Goal: Transaction & Acquisition: Download file/media

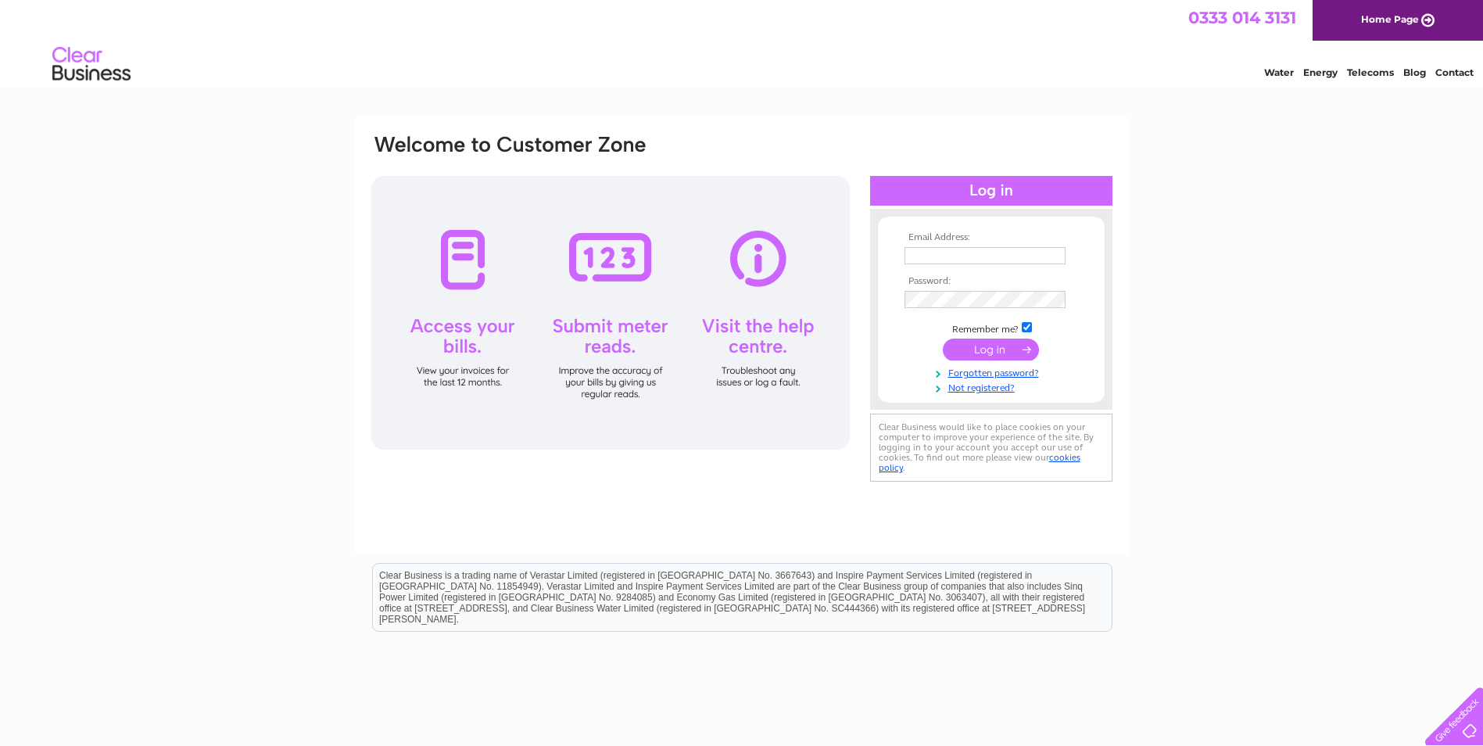
type input "gardenremembrancelimitedgor@gmail.com"
click at [1025, 349] on input "submit" at bounding box center [991, 350] width 96 height 22
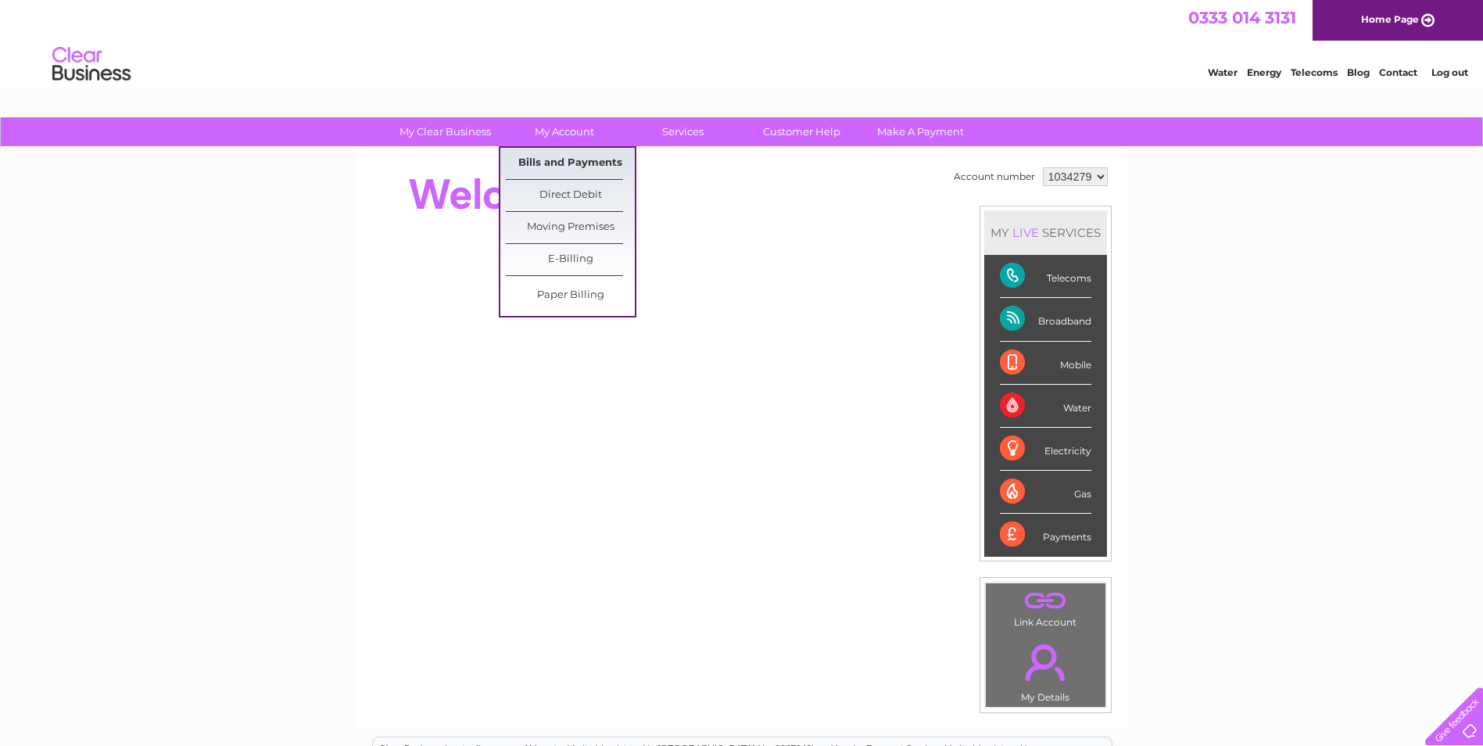
click at [550, 153] on link "Bills and Payments" at bounding box center [570, 163] width 129 height 31
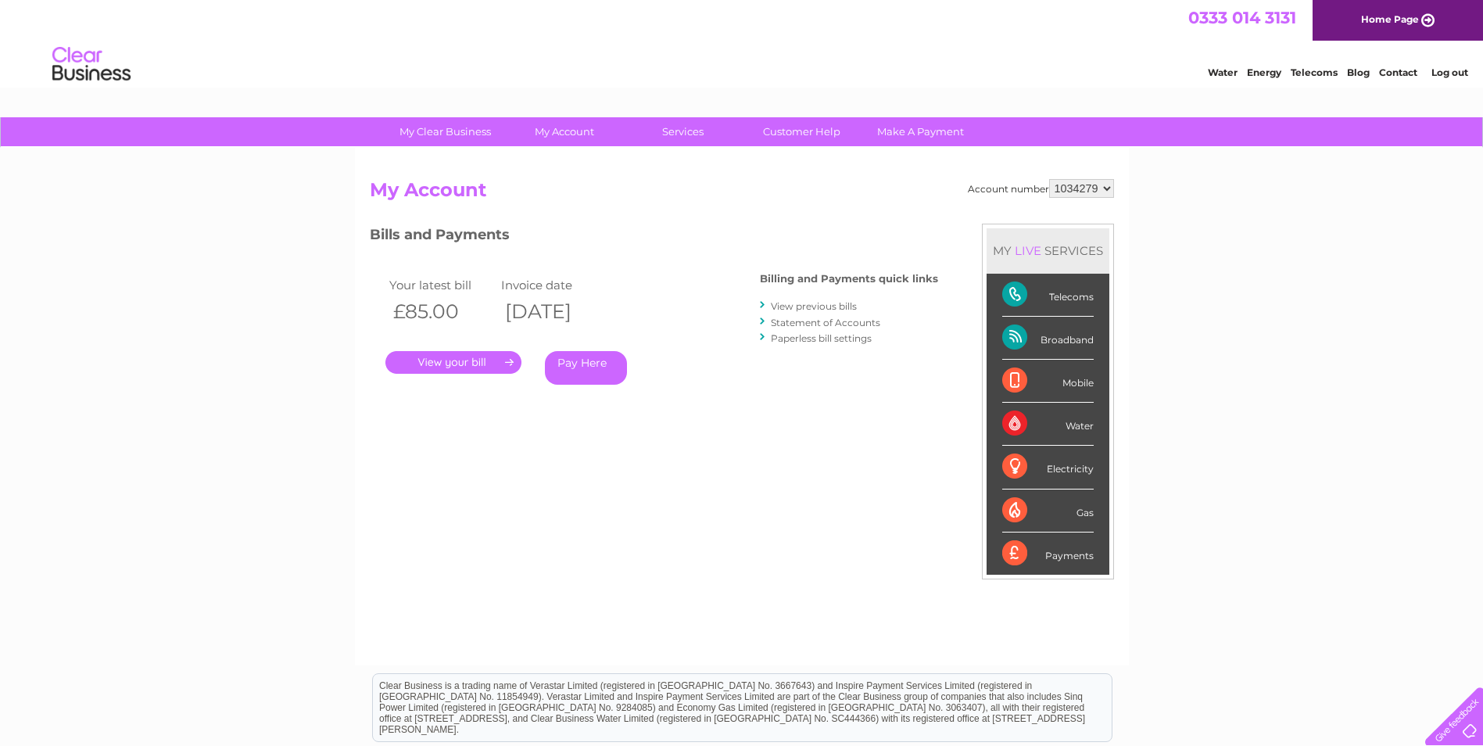
click at [831, 306] on link "View previous bills" at bounding box center [814, 306] width 86 height 12
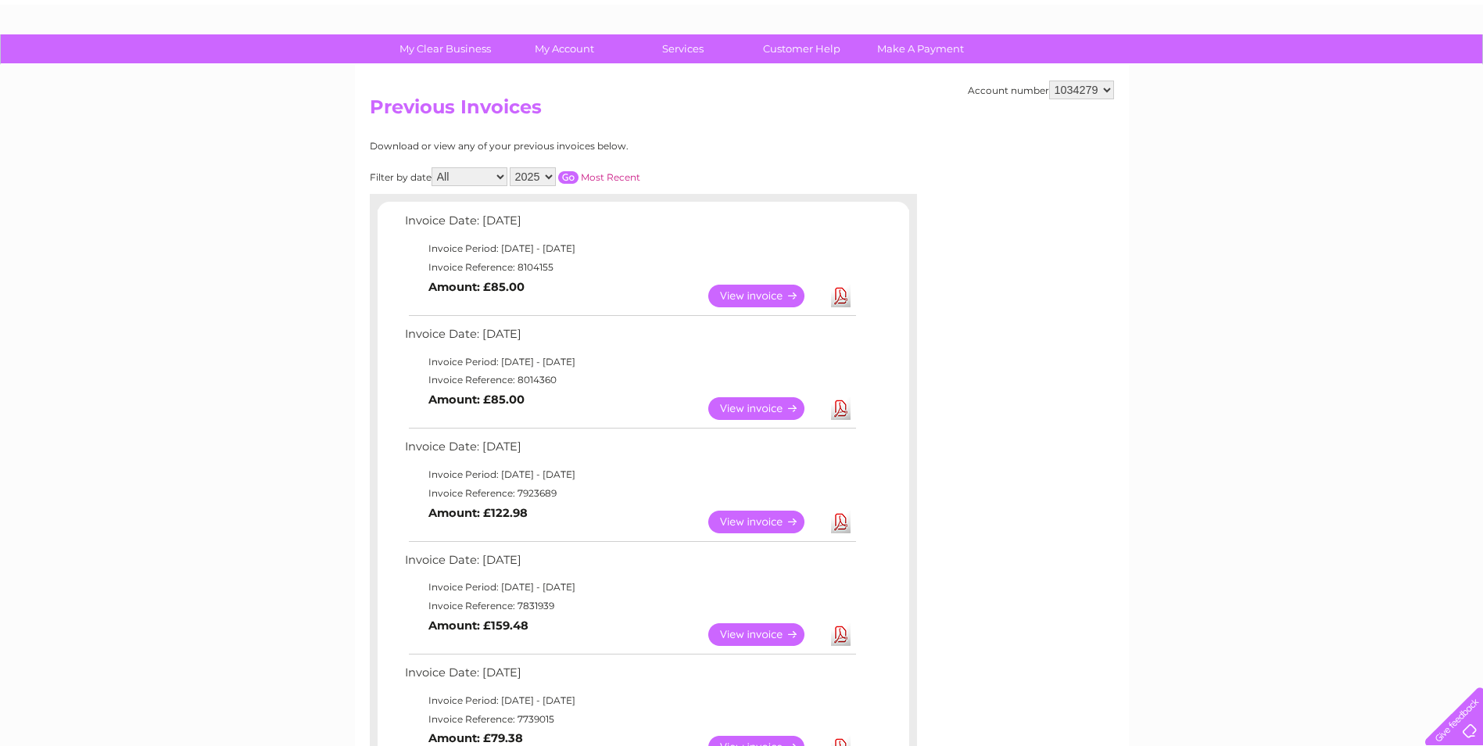
scroll to position [78, 0]
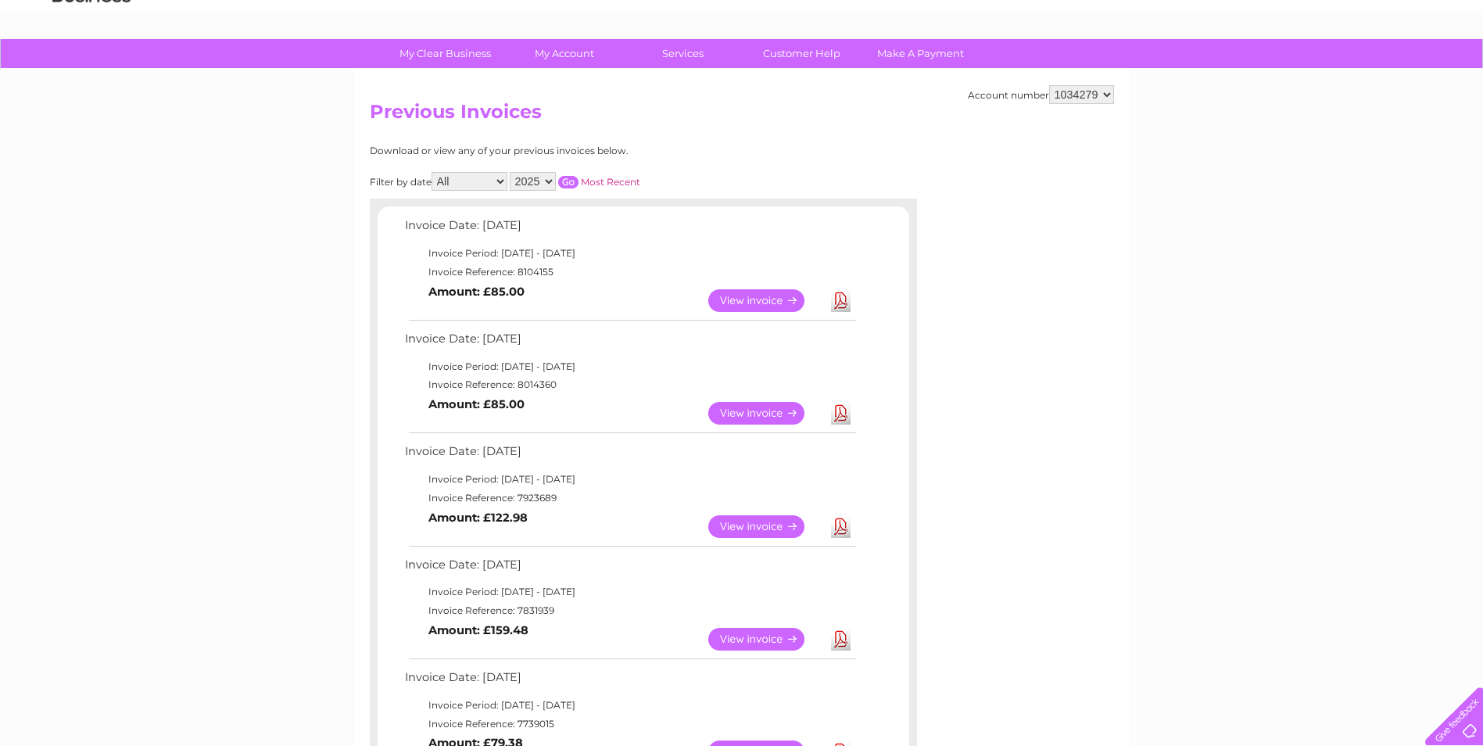
click at [844, 303] on link "Download" at bounding box center [841, 300] width 20 height 23
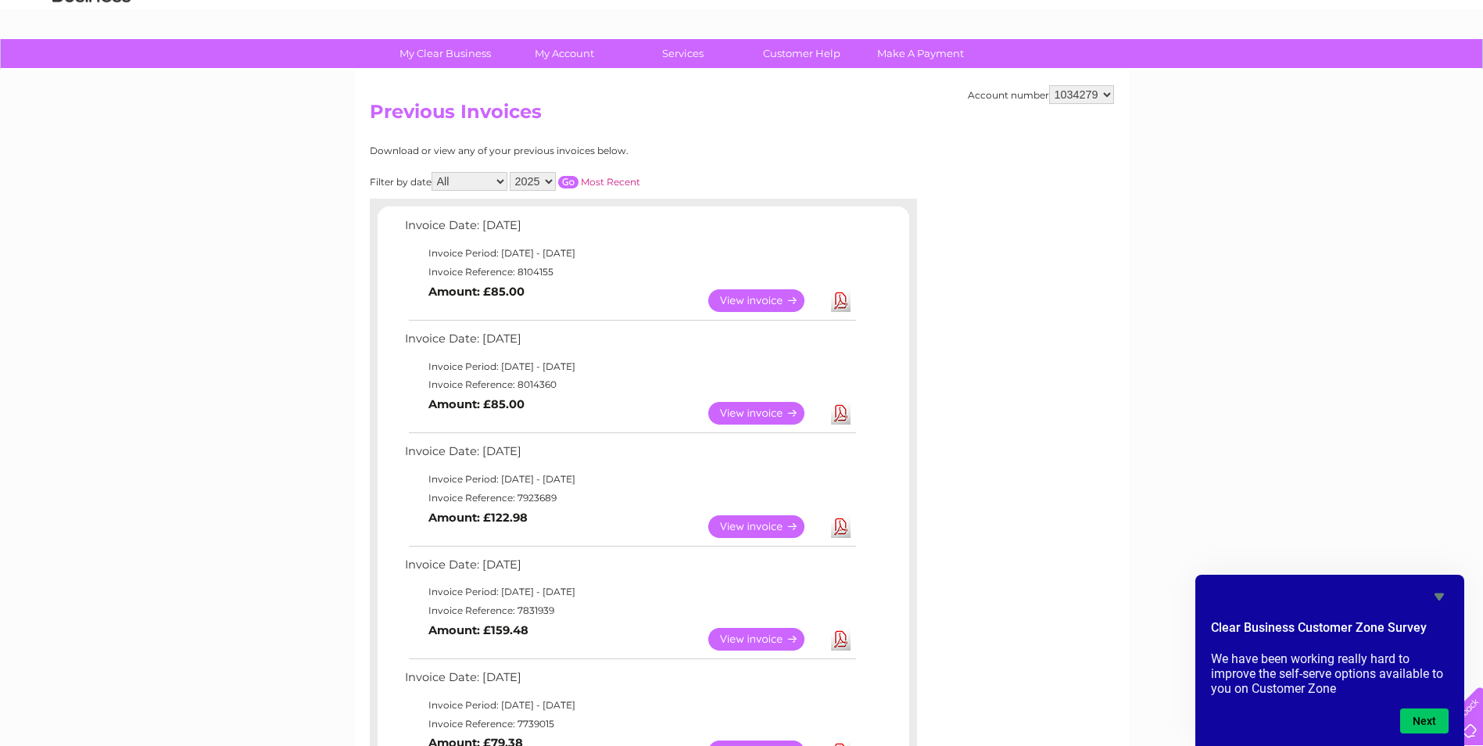
click at [837, 414] on link "Download" at bounding box center [841, 413] width 20 height 23
click at [840, 528] on link "Download" at bounding box center [841, 526] width 20 height 23
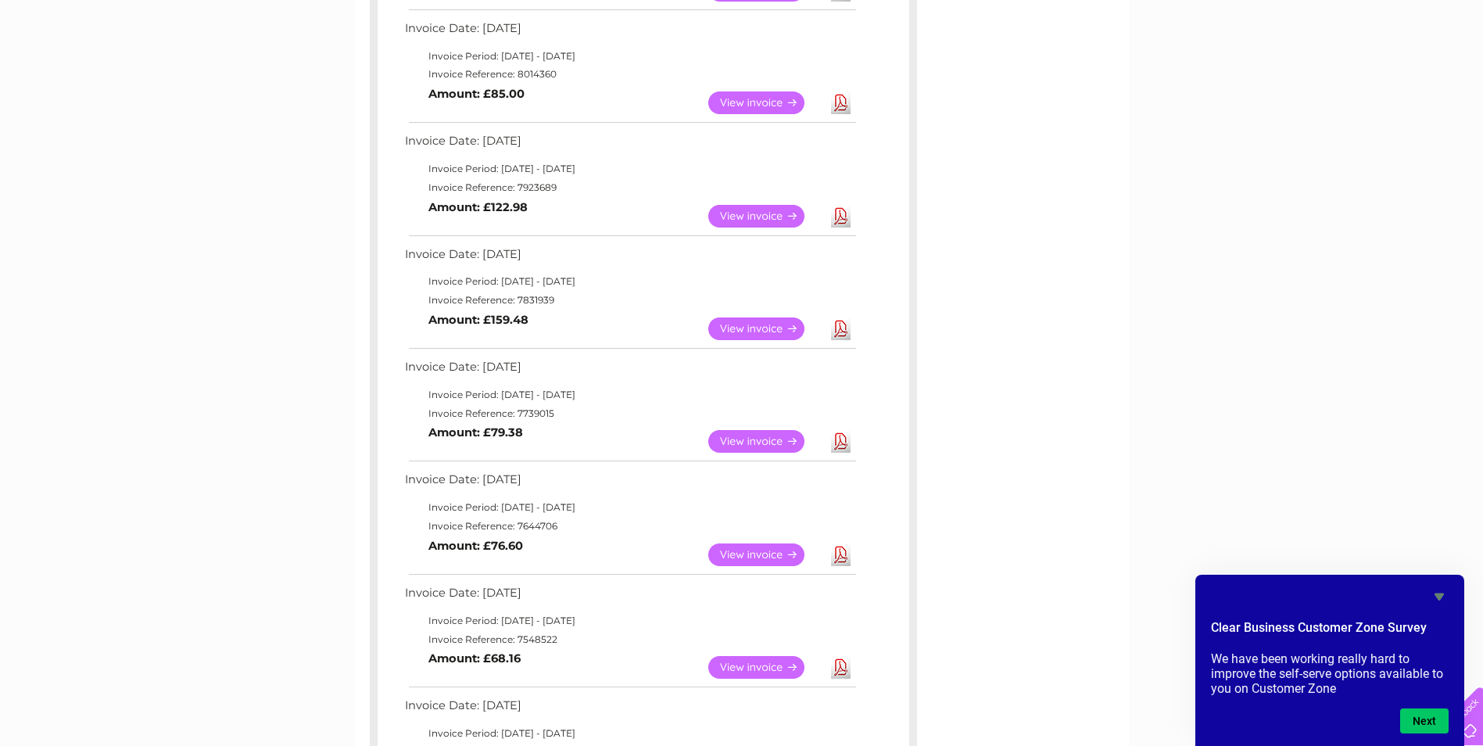
scroll to position [391, 0]
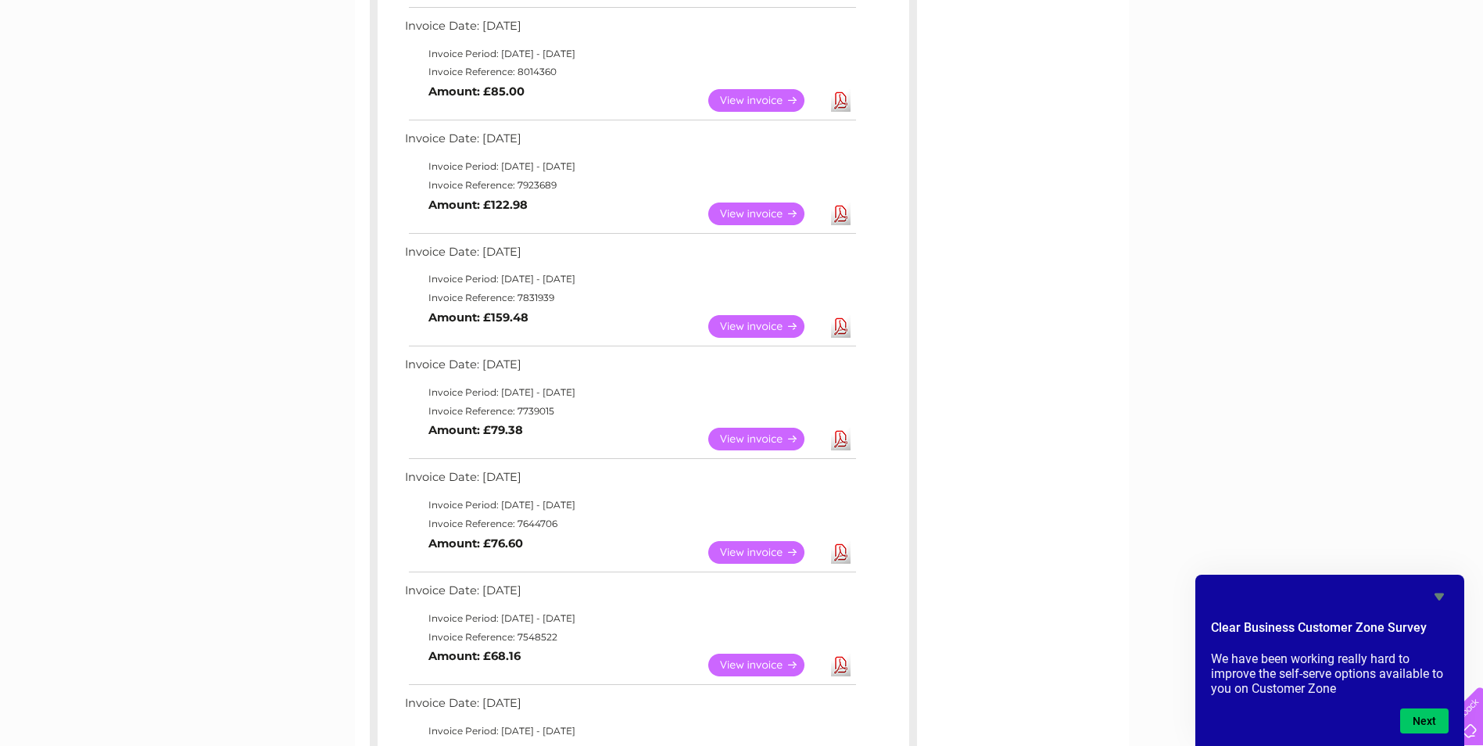
click at [840, 328] on link "Download" at bounding box center [841, 326] width 20 height 23
click at [845, 439] on link "Download" at bounding box center [841, 439] width 20 height 23
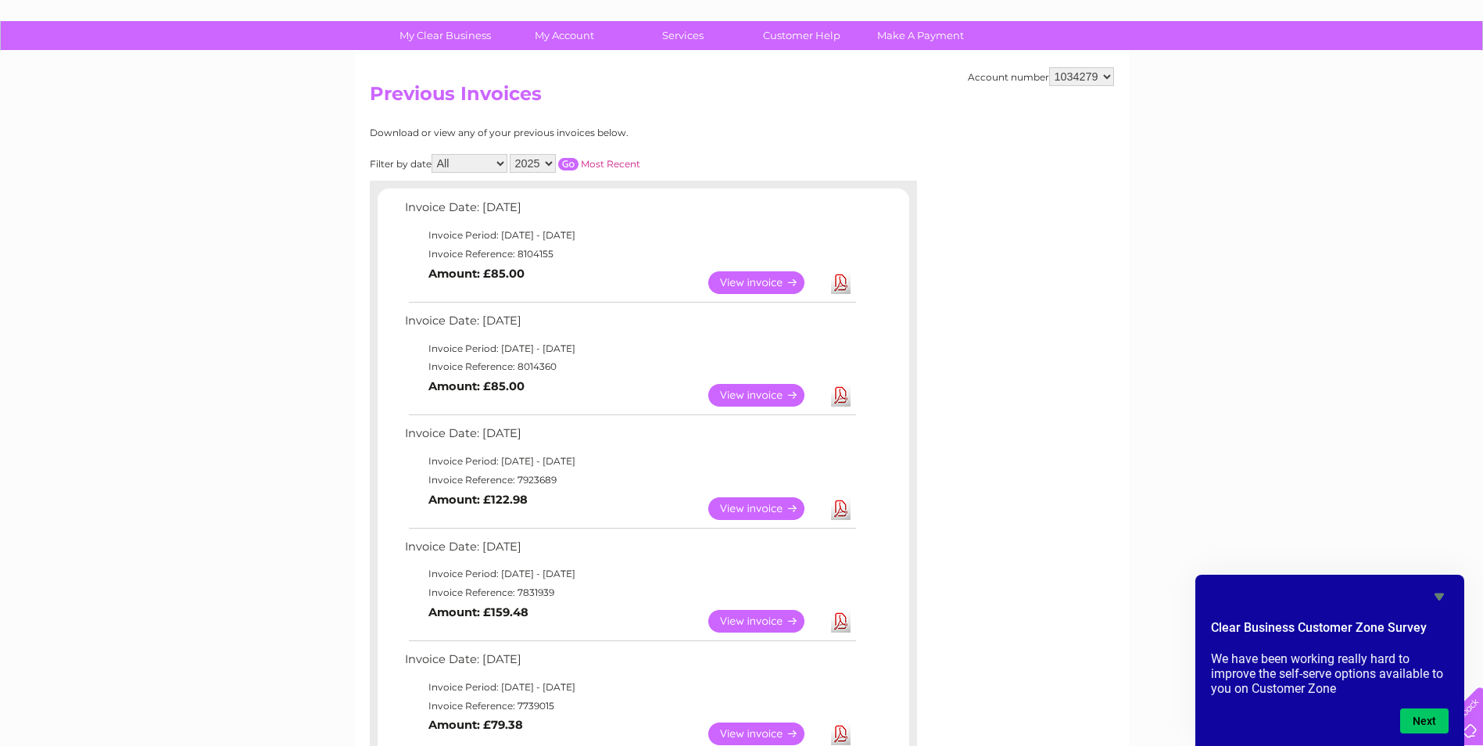
scroll to position [0, 0]
